Goal: Information Seeking & Learning: Understand process/instructions

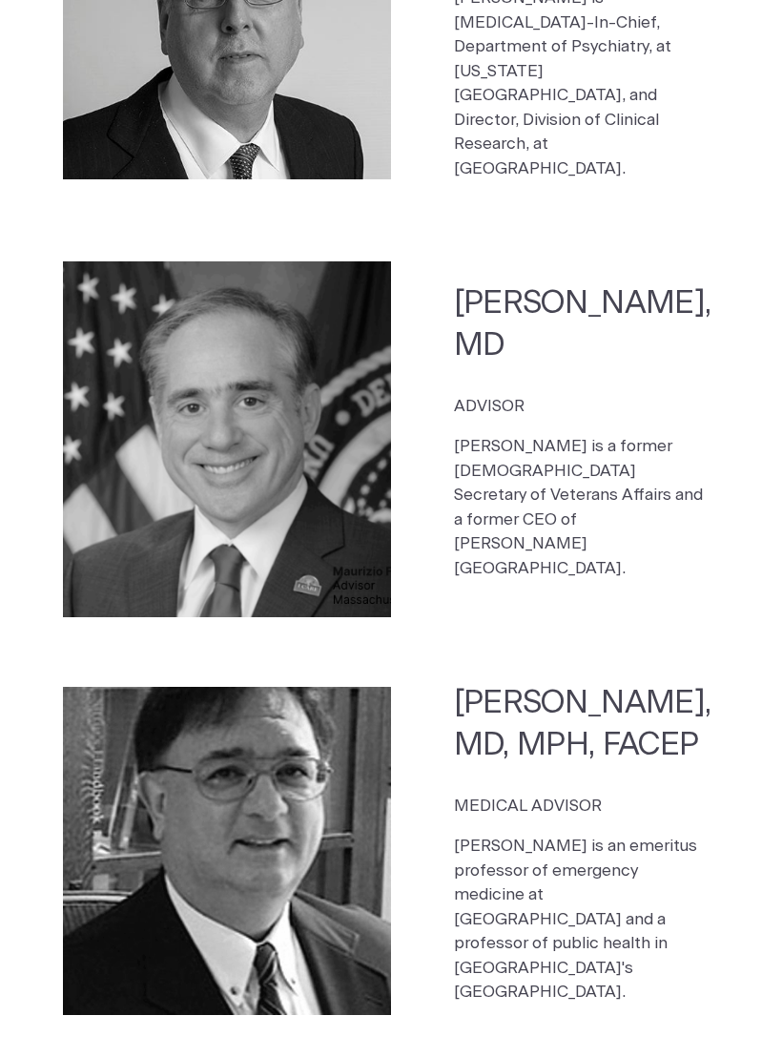
scroll to position [4067, 0]
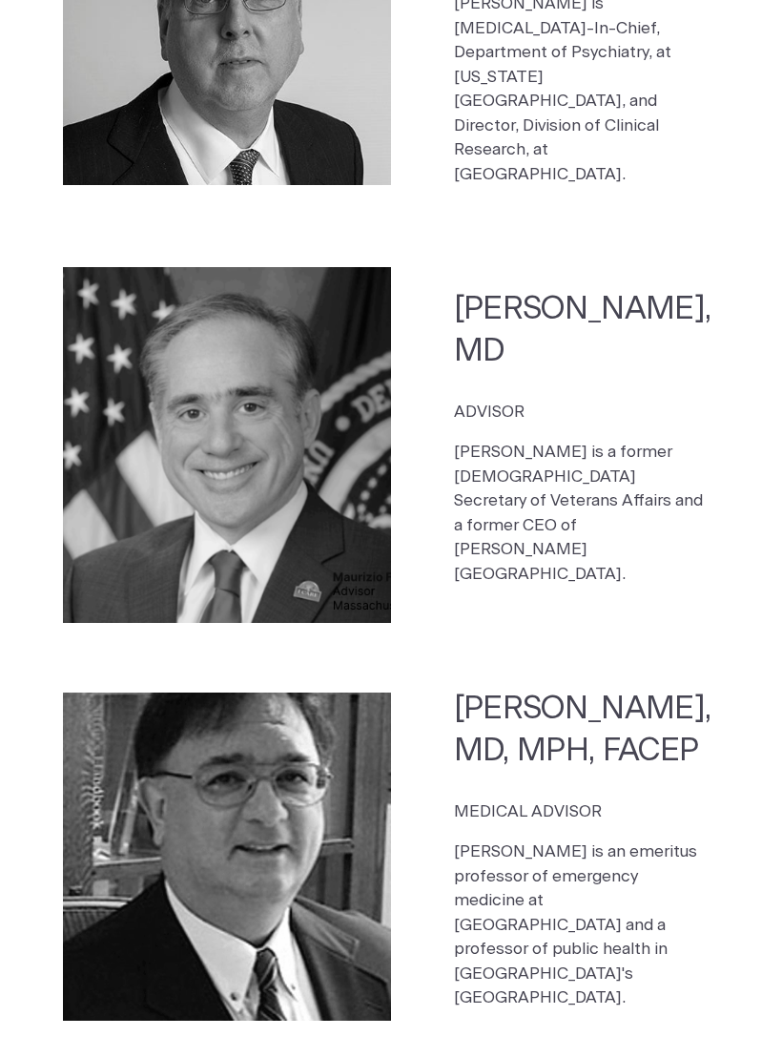
click at [670, 810] on div "[PERSON_NAME], MD, MPH, FACEP MEDICAL ADVISOR [PERSON_NAME] is an emeritus prof…" at bounding box center [614, 857] width 320 height 339
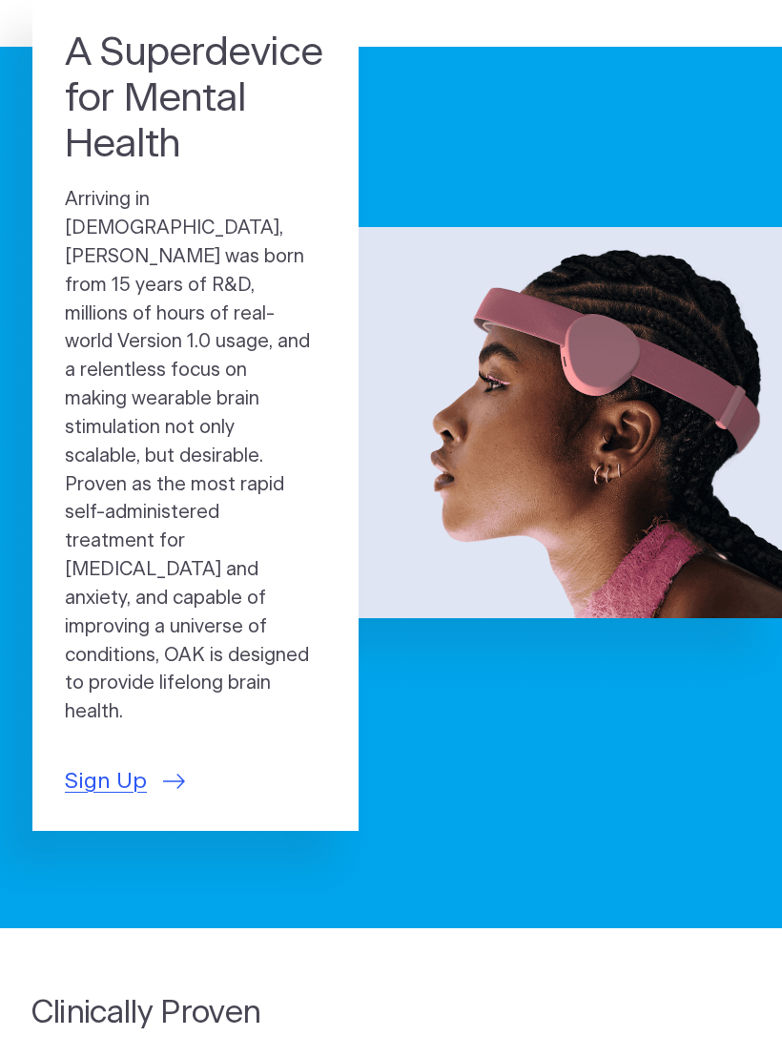
scroll to position [0, 0]
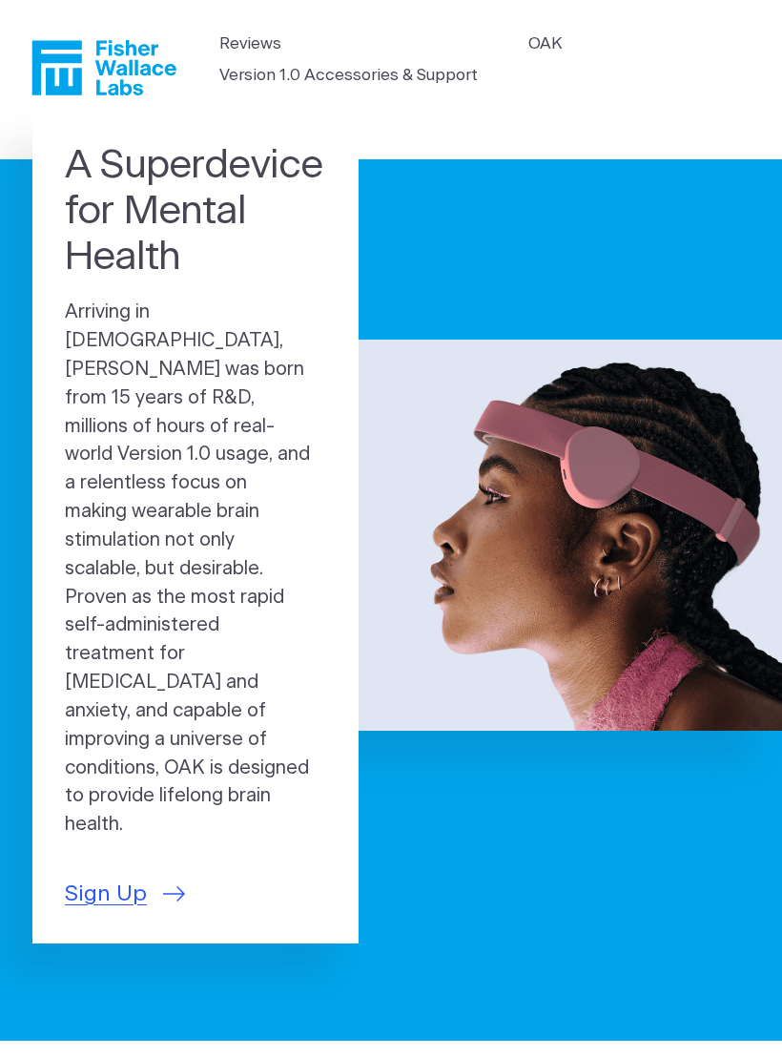
click at [395, 84] on link "Version 1.0 Accessories & Support" at bounding box center [348, 75] width 259 height 25
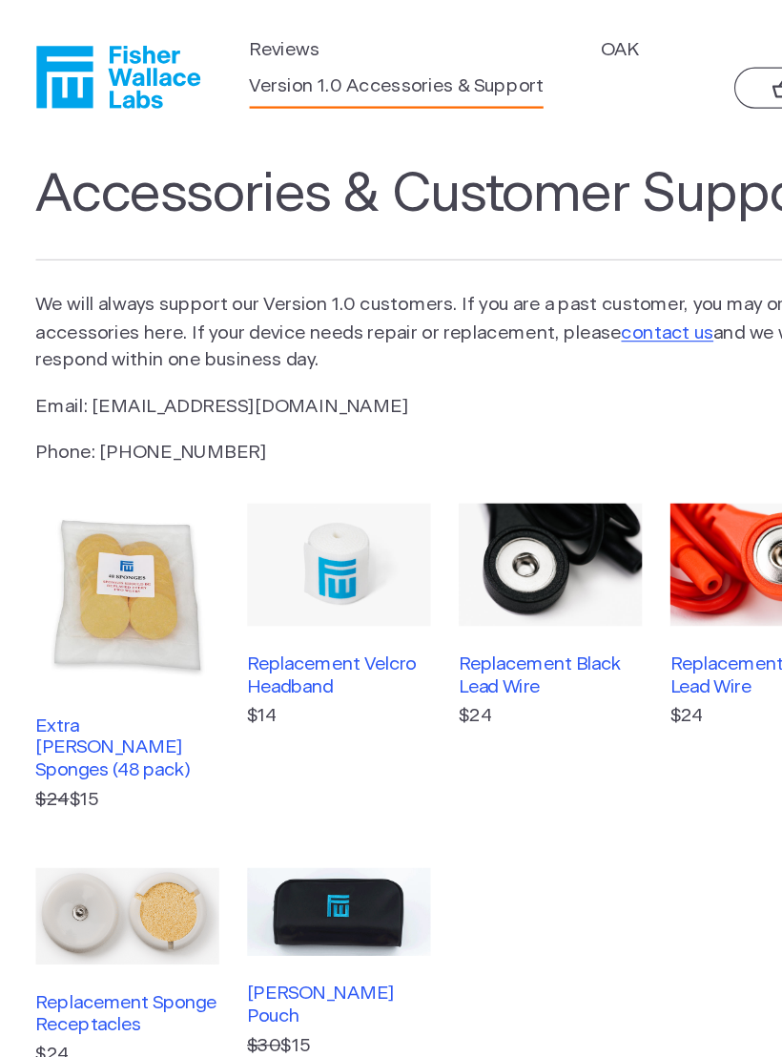
click at [258, 44] on link "Reviews" at bounding box center [250, 43] width 62 height 25
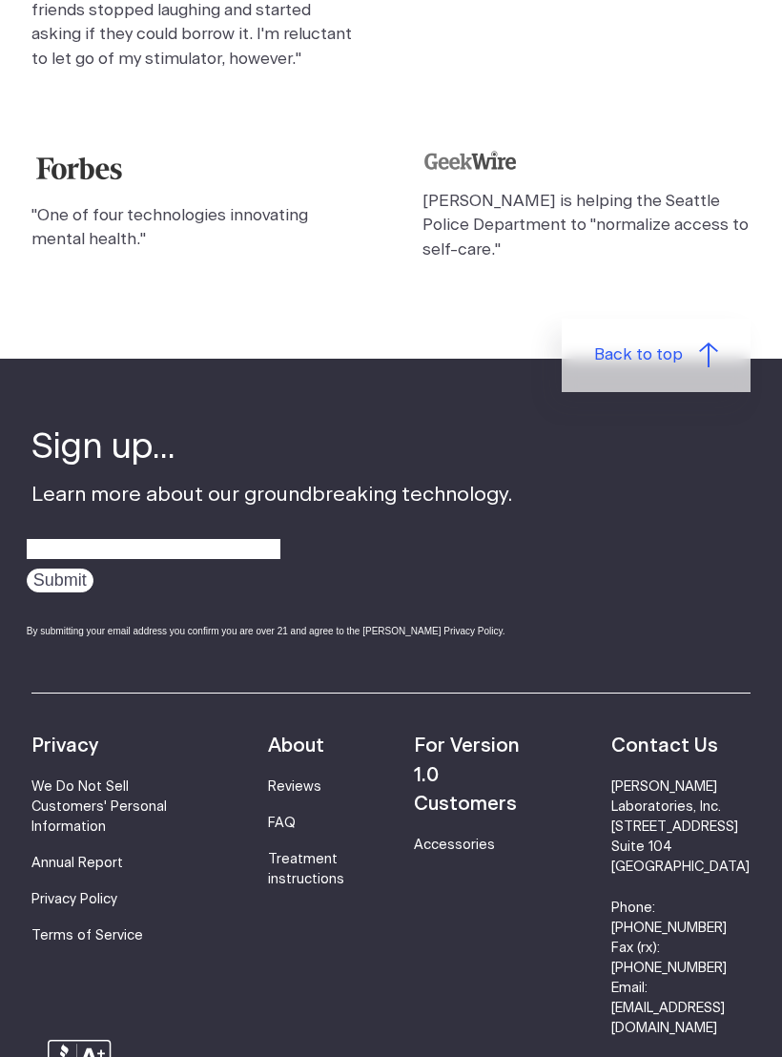
scroll to position [1908, 0]
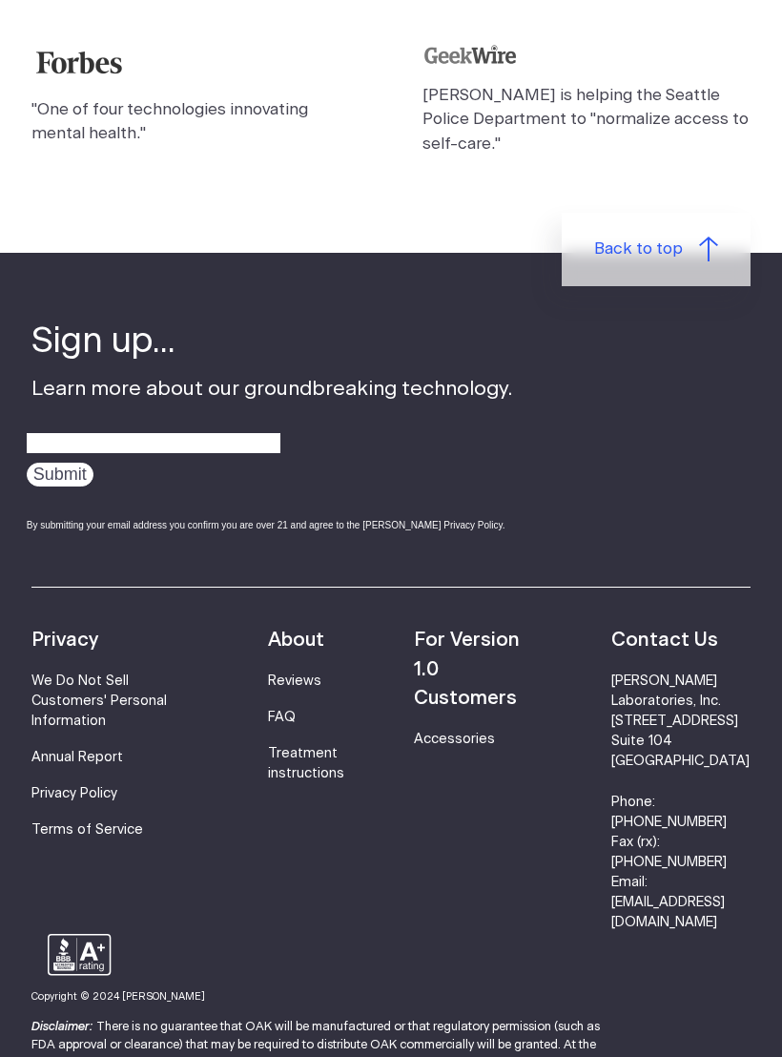
click at [318, 747] on link "Treatment instructions" at bounding box center [306, 763] width 76 height 33
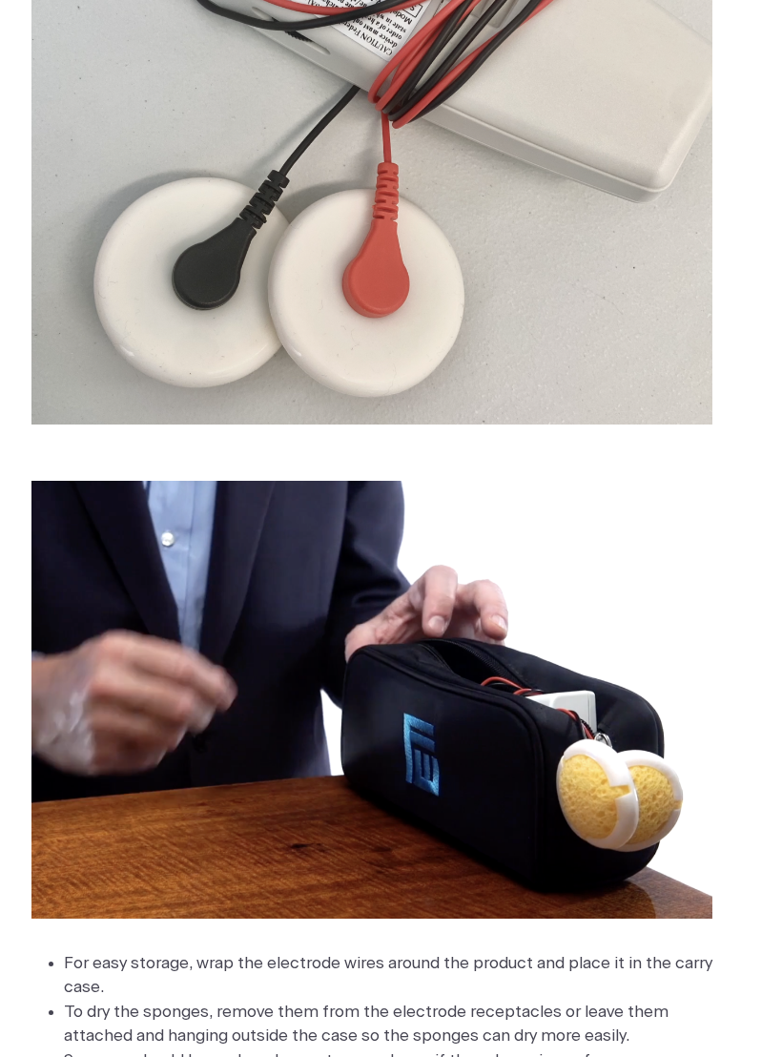
scroll to position [3450, 0]
